Goal: Task Accomplishment & Management: Use online tool/utility

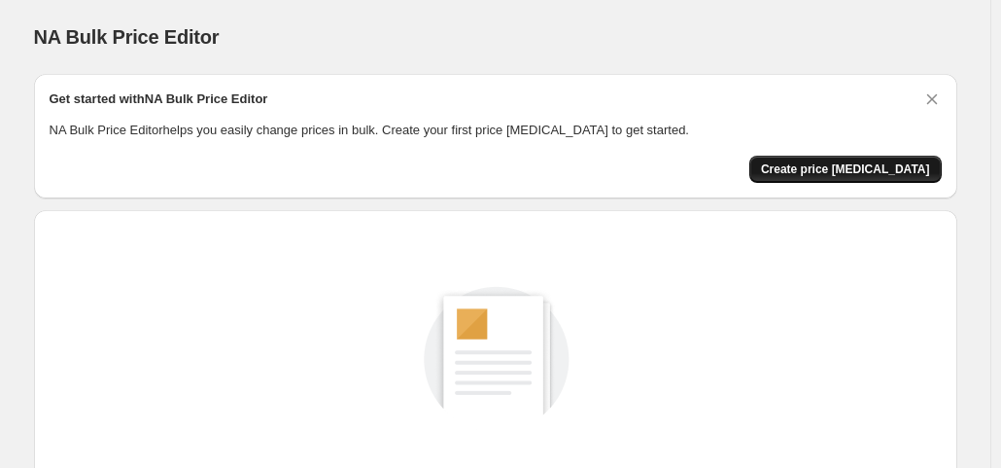
click at [829, 160] on button "Create price change job" at bounding box center [846, 169] width 193 height 27
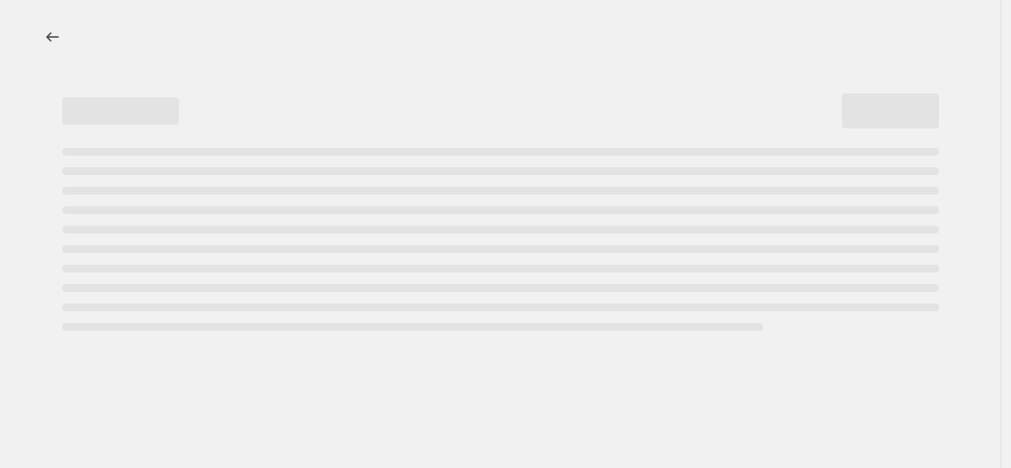
select select "percentage"
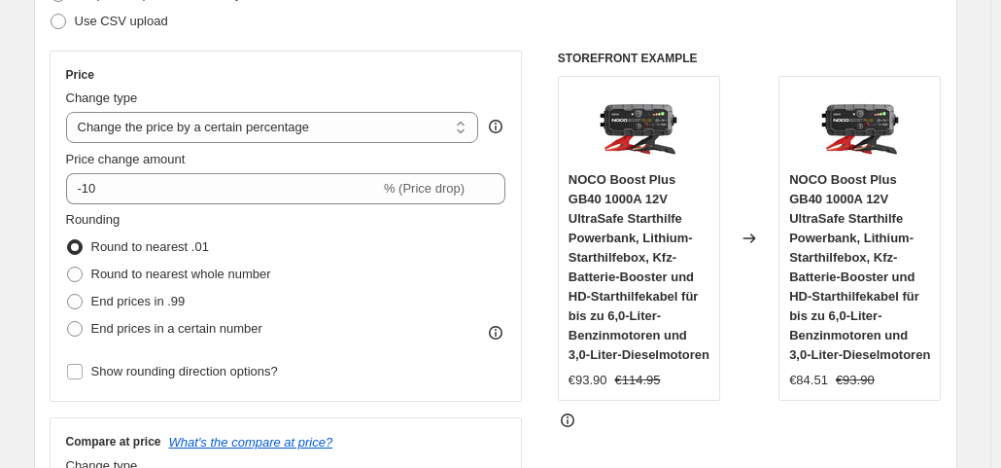
scroll to position [309, 0]
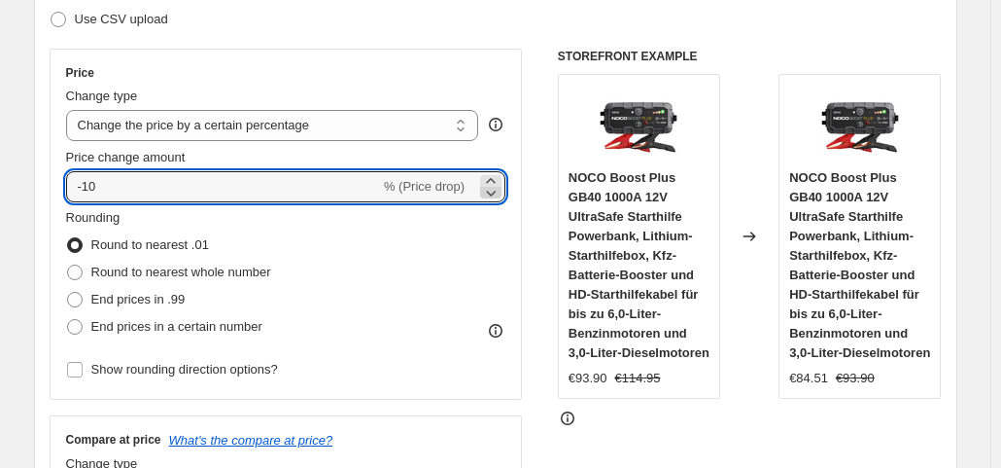
click at [501, 192] on icon at bounding box center [490, 192] width 19 height 19
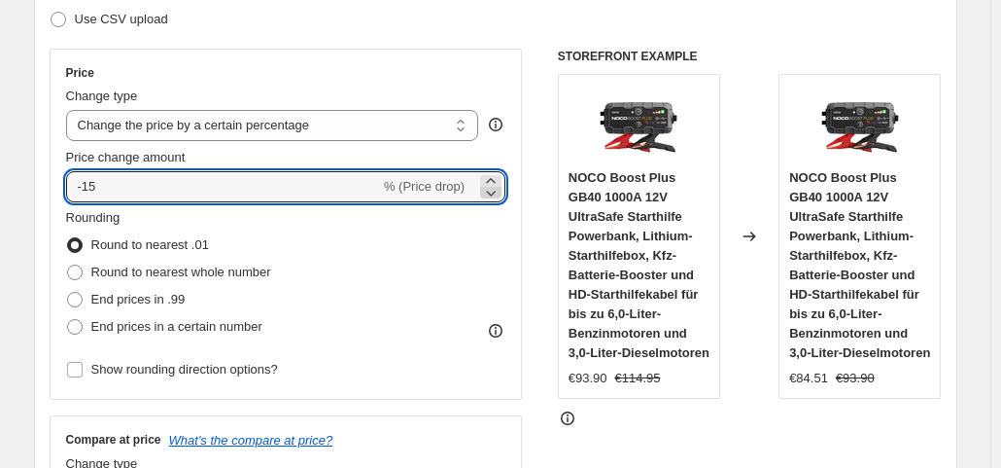
click at [501, 192] on icon at bounding box center [490, 192] width 19 height 19
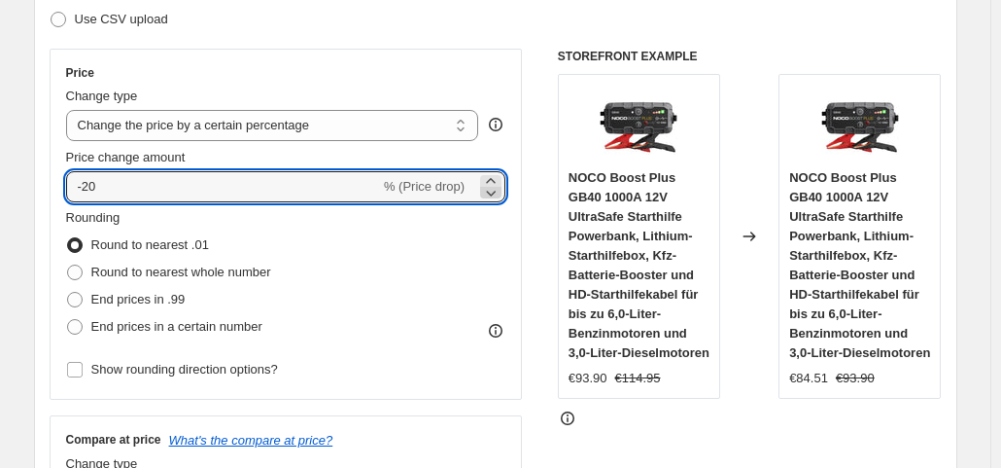
click at [501, 192] on icon at bounding box center [490, 192] width 19 height 19
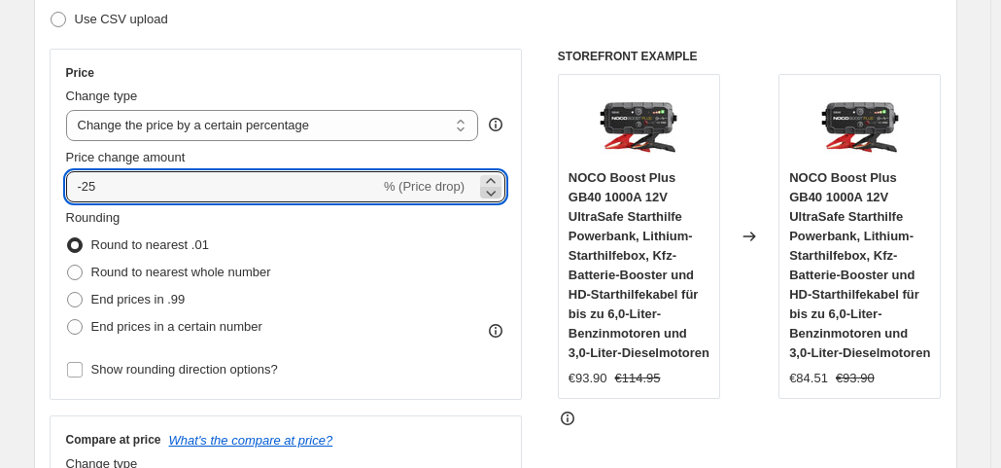
click at [501, 192] on icon at bounding box center [490, 192] width 19 height 19
click at [497, 180] on icon at bounding box center [490, 180] width 19 height 19
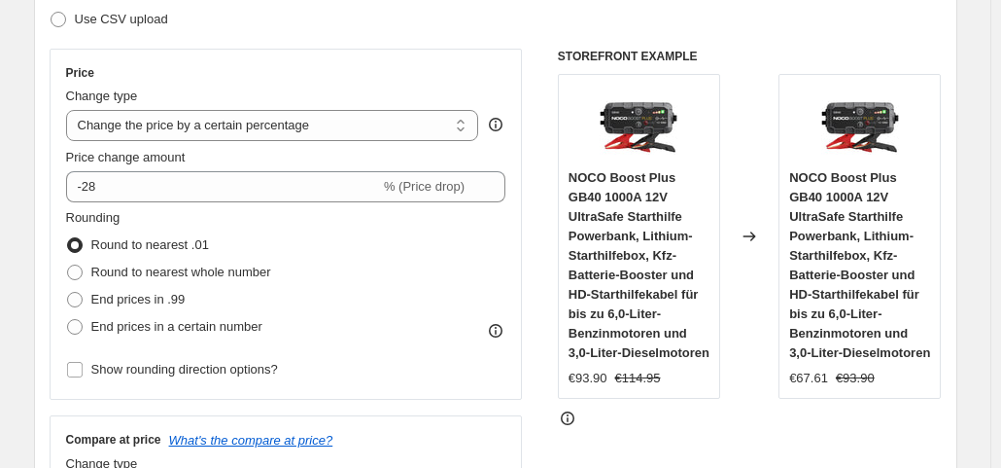
click at [616, 435] on div "STOREFRONT EXAMPLE NOCO Boost Plus GB40 1000A 12V UltraSafe Starthilfe Powerban…" at bounding box center [750, 287] width 384 height 476
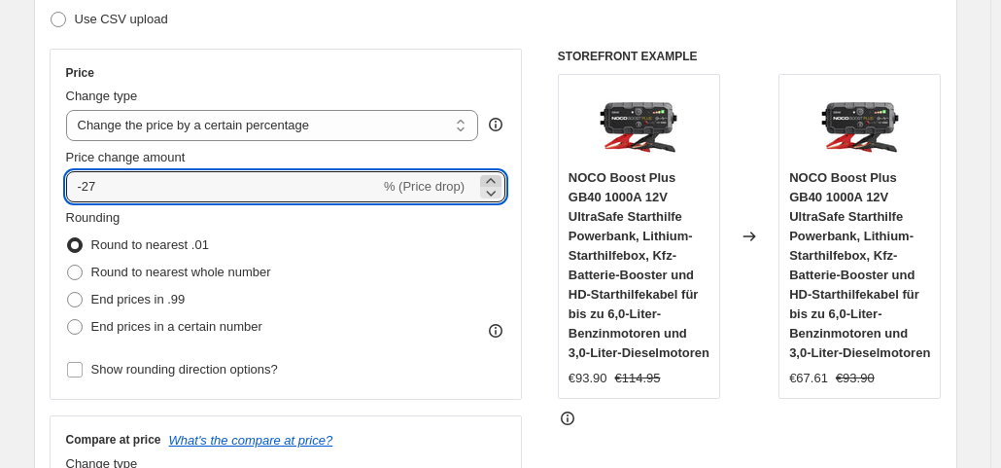
click at [492, 178] on icon at bounding box center [490, 180] width 19 height 19
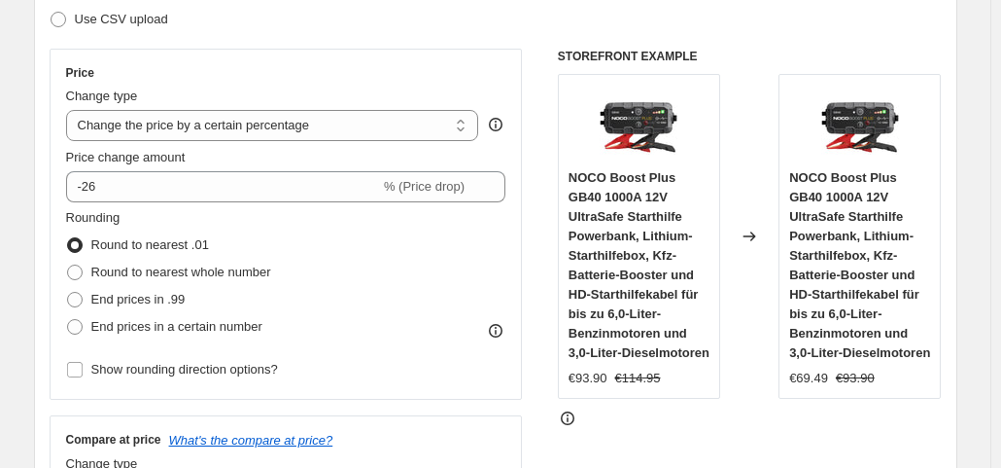
click at [563, 444] on div "STOREFRONT EXAMPLE NOCO Boost Plus GB40 1000A 12V UltraSafe Starthilfe Powerban…" at bounding box center [750, 287] width 384 height 476
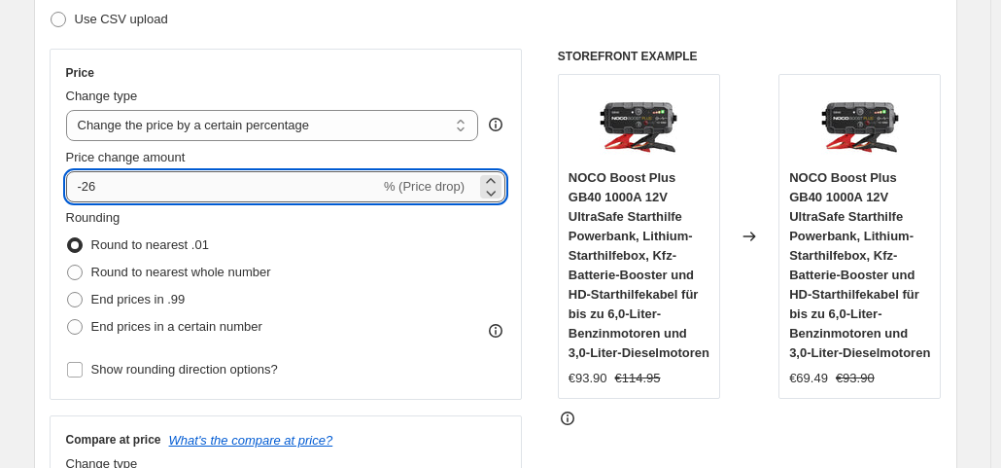
click at [319, 186] on input "-26" at bounding box center [223, 186] width 314 height 31
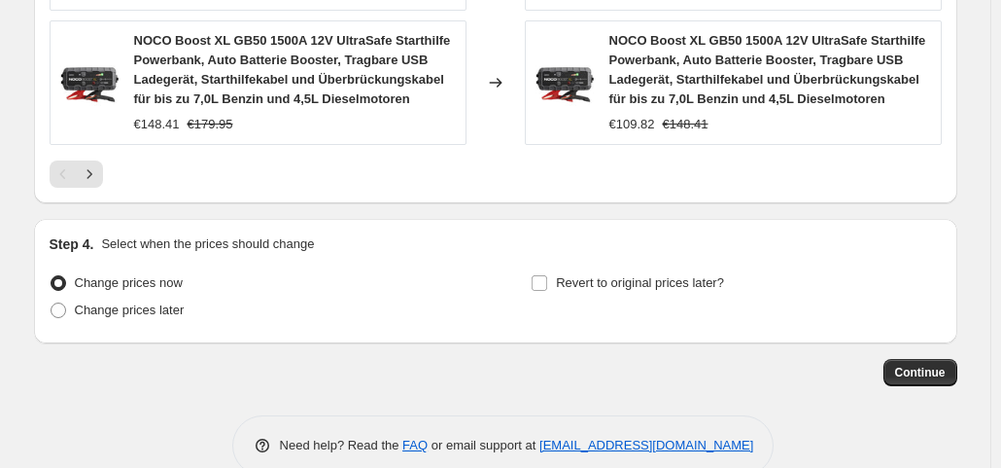
scroll to position [1713, 0]
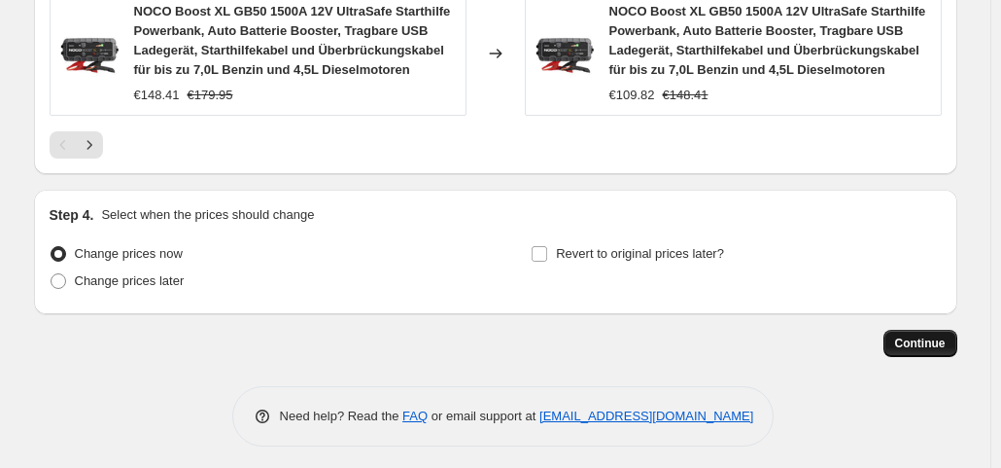
type input "-27"
click at [913, 335] on span "Continue" at bounding box center [920, 343] width 51 height 16
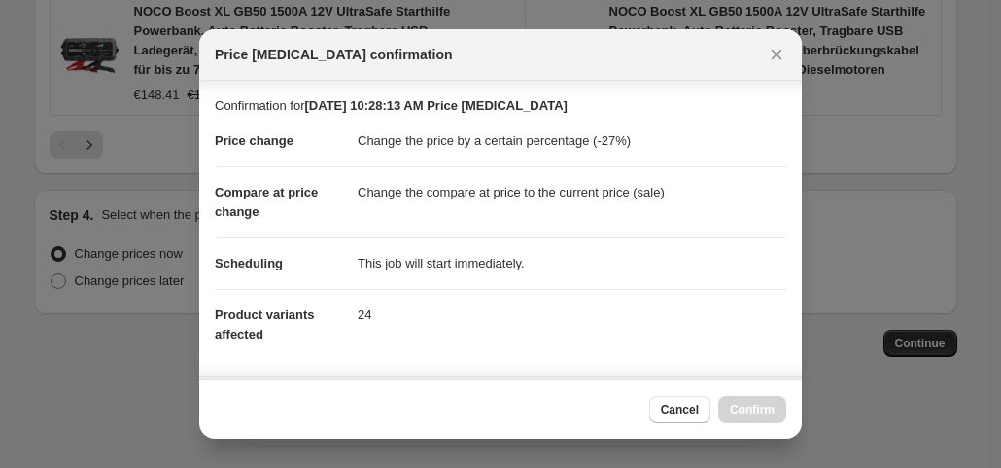
scroll to position [347, 0]
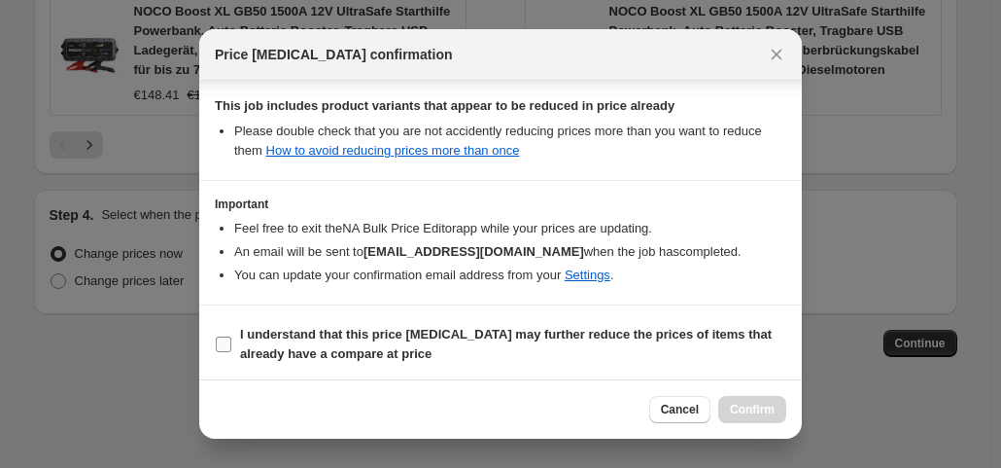
click at [512, 337] on b "I understand that this price change job may further reduce the prices of items …" at bounding box center [506, 344] width 532 height 34
click at [231, 337] on input "I understand that this price change job may further reduce the prices of items …" at bounding box center [224, 344] width 16 height 16
checkbox input "true"
click at [749, 405] on span "Confirm" at bounding box center [752, 410] width 45 height 16
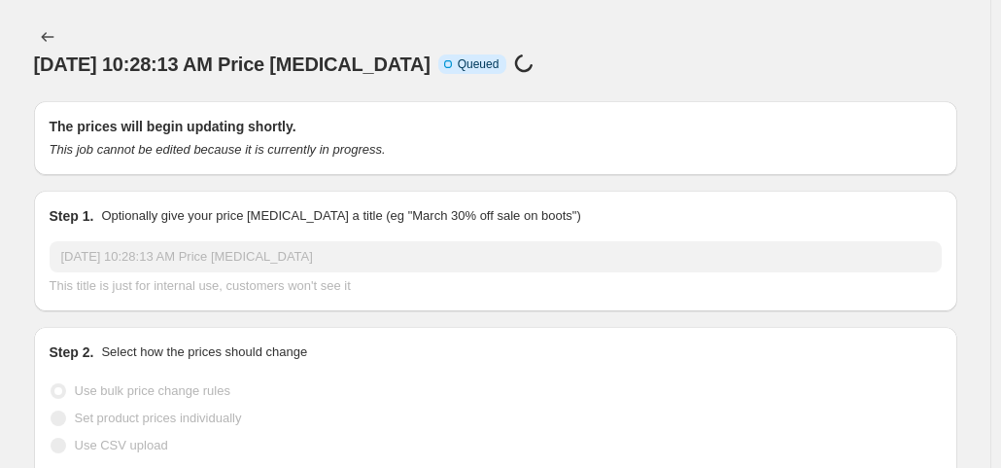
scroll to position [1713, 0]
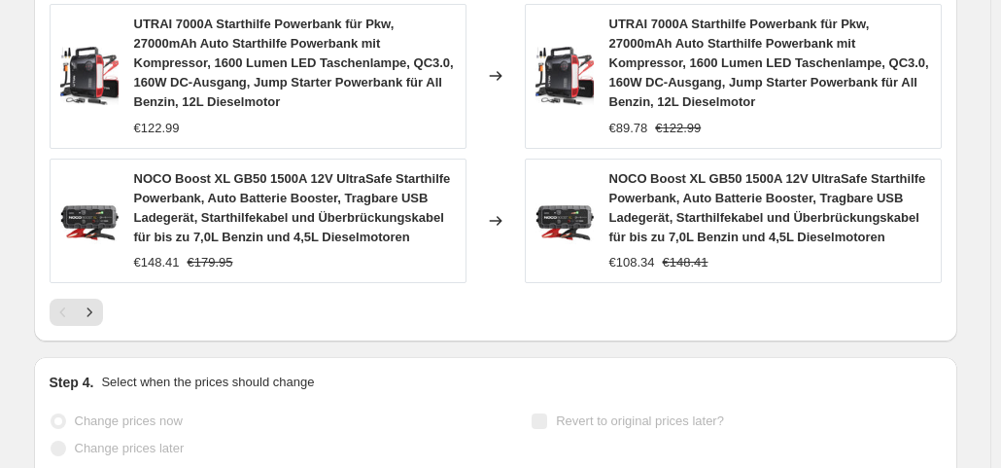
select select "percentage"
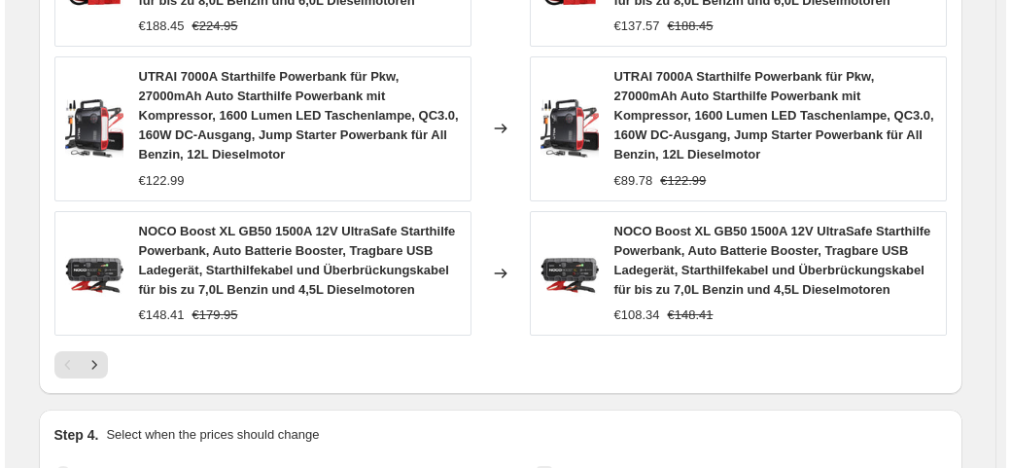
scroll to position [0, 0]
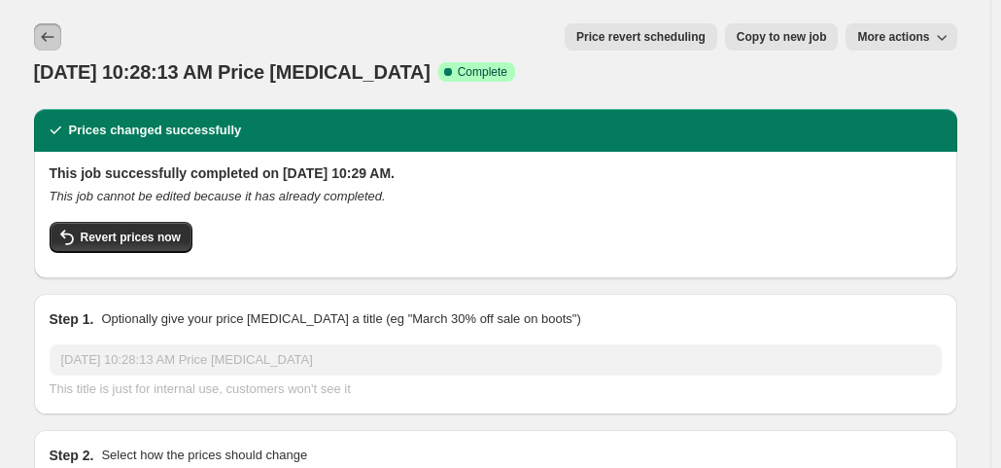
click at [61, 40] on button "Price change jobs" at bounding box center [47, 36] width 27 height 27
